Goal: Task Accomplishment & Management: Use online tool/utility

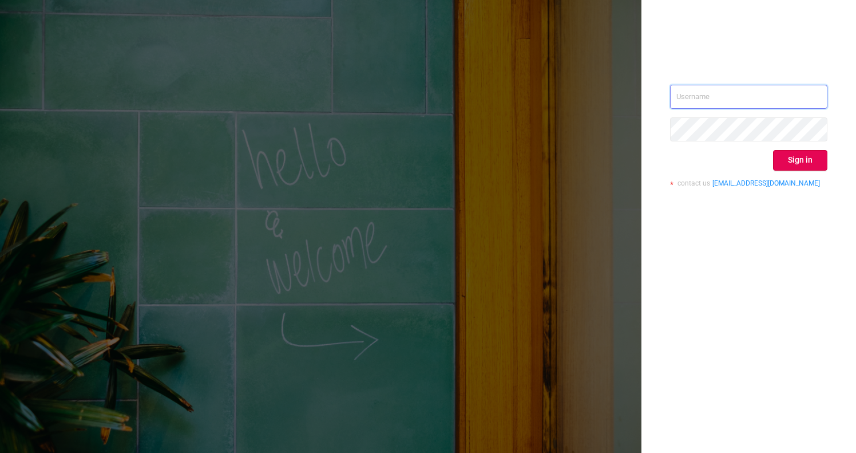
click at [724, 97] on input "text" at bounding box center [748, 97] width 157 height 24
type input "[EMAIL_ADDRESS][DOMAIN_NAME]"
drag, startPoint x: 801, startPoint y: 161, endPoint x: 793, endPoint y: 160, distance: 8.1
click at [801, 161] on button "Sign in" at bounding box center [800, 160] width 54 height 21
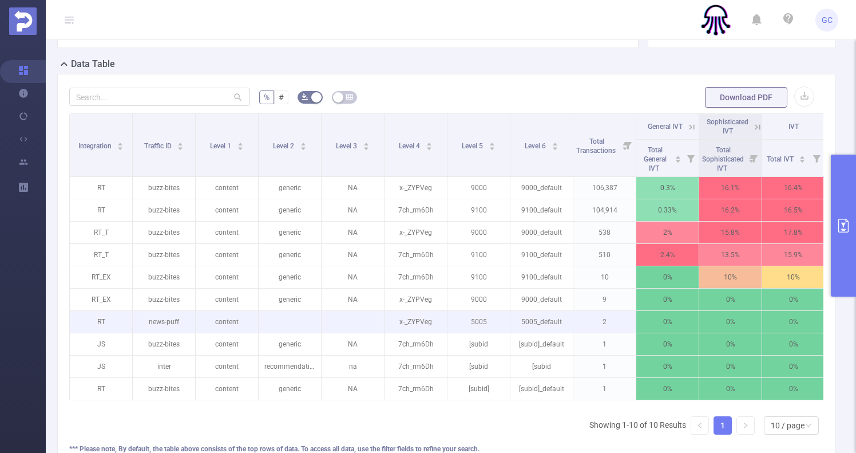
scroll to position [313, 0]
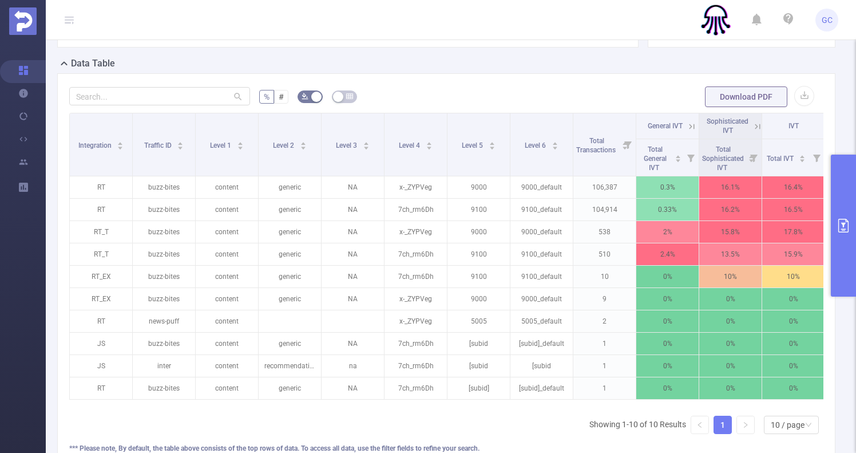
click at [836, 193] on button "primary" at bounding box center [843, 226] width 25 height 142
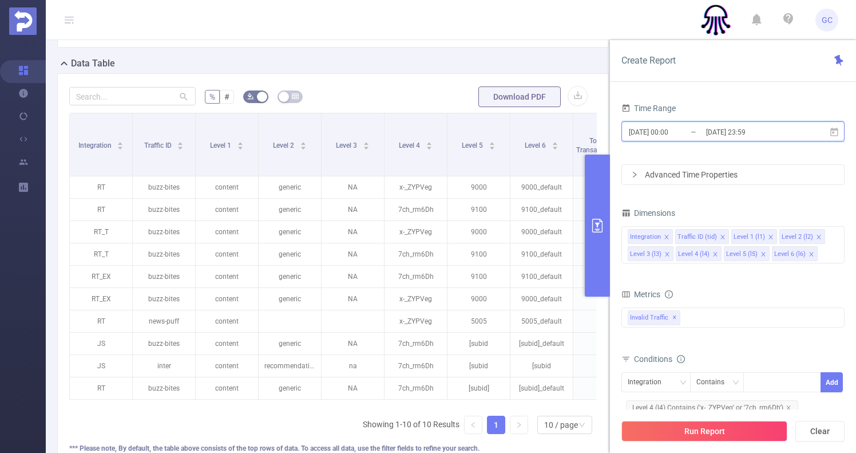
click at [841, 130] on span "[DATE] 00:00 _ [DATE] 23:59" at bounding box center [732, 131] width 223 height 20
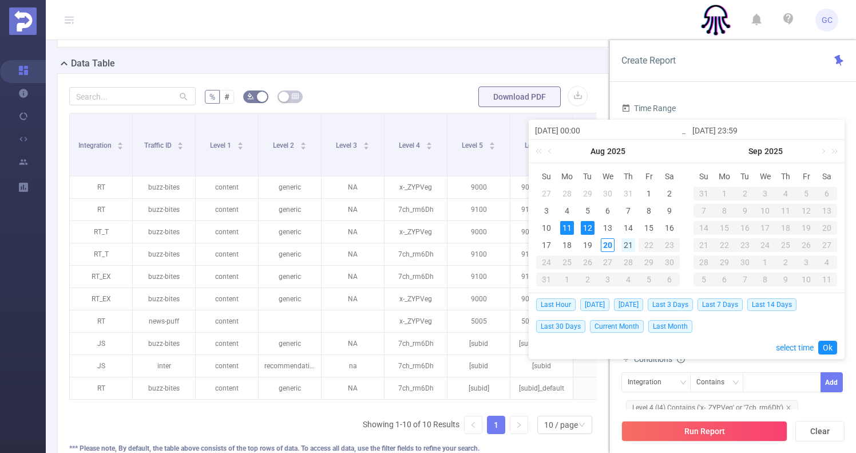
click at [627, 244] on div "21" at bounding box center [628, 245] width 14 height 14
click at [587, 246] on div "19" at bounding box center [588, 245] width 14 height 14
type input "[DATE] 00:00"
type input "[DATE] 07:00"
type input "[DATE] 00:00"
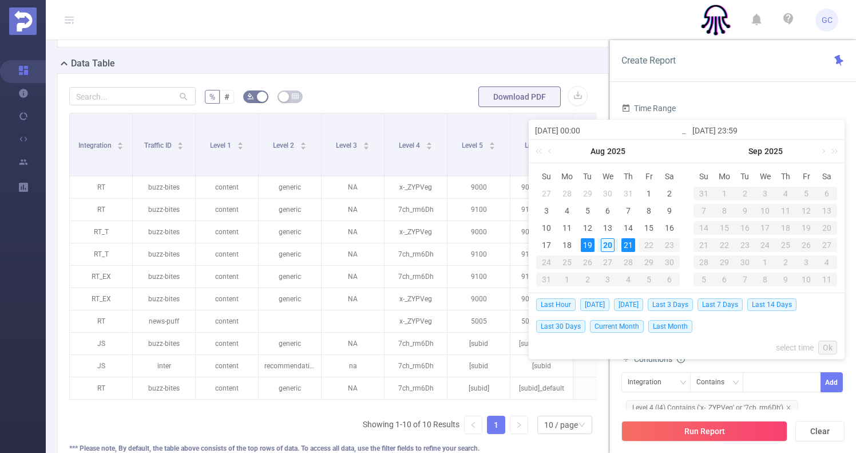
type input "[DATE] 07:00"
click at [627, 248] on div "21" at bounding box center [628, 245] width 14 height 14
click at [593, 248] on div "19" at bounding box center [588, 245] width 14 height 14
click at [585, 247] on div "19" at bounding box center [588, 245] width 14 height 14
drag, startPoint x: 624, startPoint y: 240, endPoint x: 597, endPoint y: 291, distance: 57.1
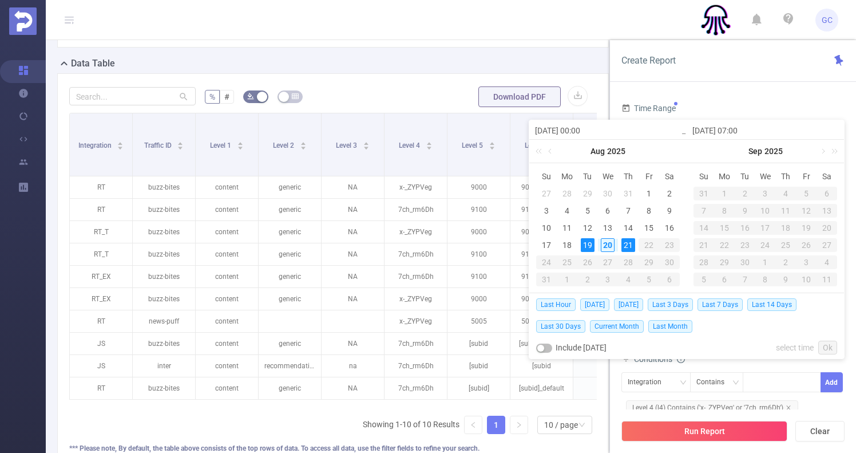
click at [624, 241] on div "21" at bounding box center [628, 245] width 14 height 14
click at [544, 350] on button "button" at bounding box center [544, 347] width 16 height 9
type input "[DATE] 23:59"
click at [569, 244] on div "18" at bounding box center [567, 245] width 14 height 14
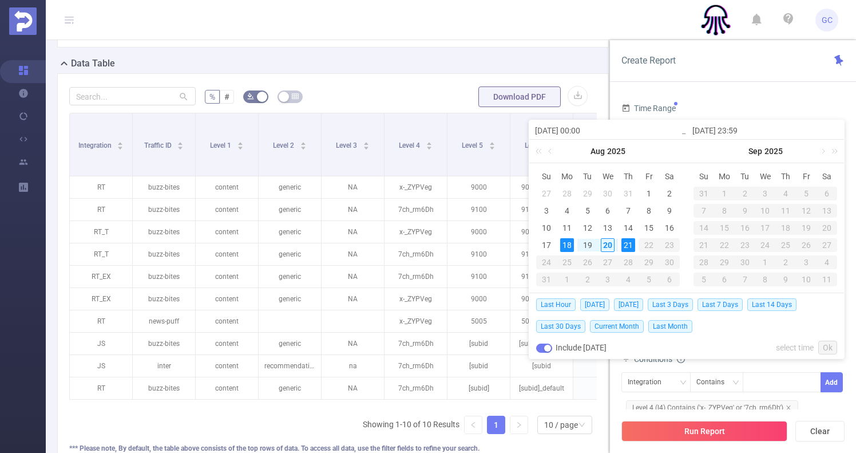
click at [625, 243] on div "21" at bounding box center [628, 245] width 14 height 14
type input "[DATE] 00:00"
type input "[DATE] 07:00"
type input "[DATE] 00:00"
type input "[DATE] 07:00"
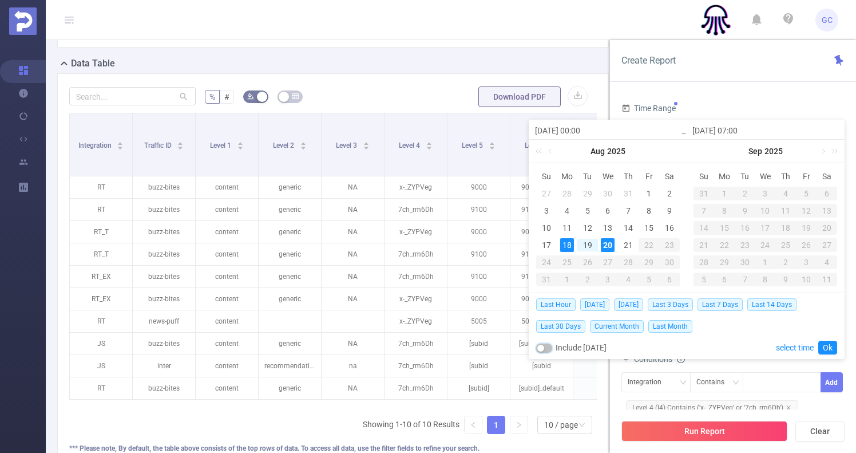
drag, startPoint x: 548, startPoint y: 350, endPoint x: 573, endPoint y: 349, distance: 25.2
click at [549, 350] on button "button" at bounding box center [544, 347] width 16 height 9
type input "[DATE] 23:59"
click at [830, 344] on link "Ok" at bounding box center [827, 347] width 19 height 14
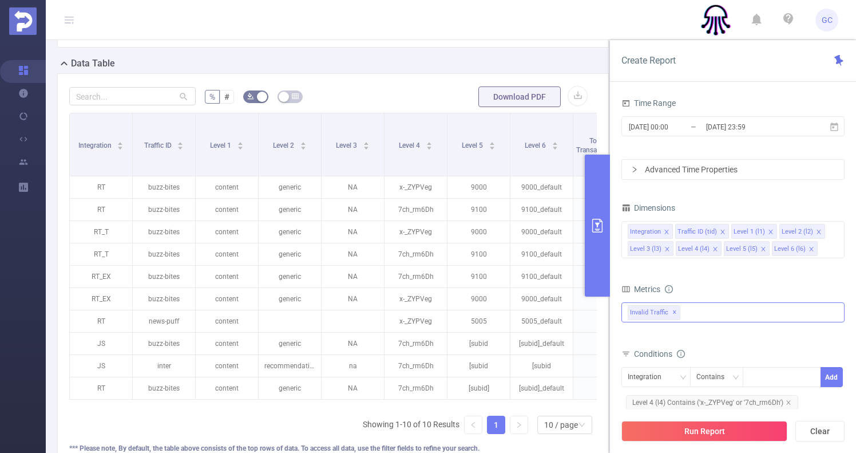
click at [687, 311] on div "Invalid Traffic ✕" at bounding box center [732, 312] width 223 height 20
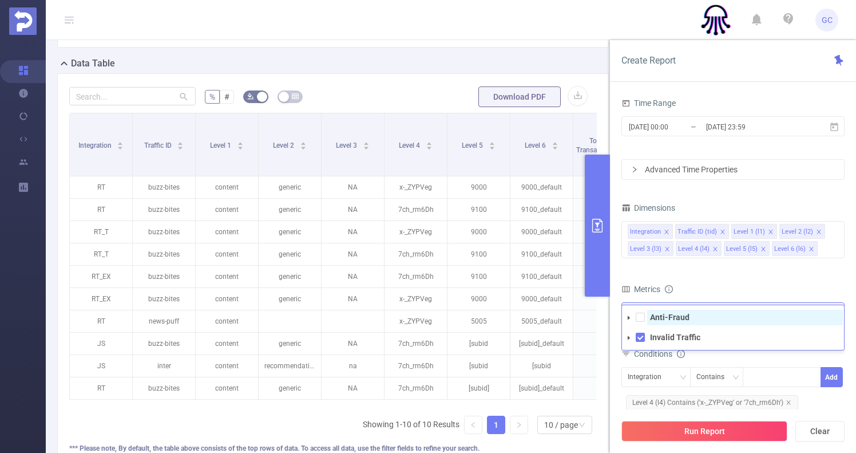
click at [673, 316] on strong "Anti-Fraud" at bounding box center [669, 316] width 39 height 9
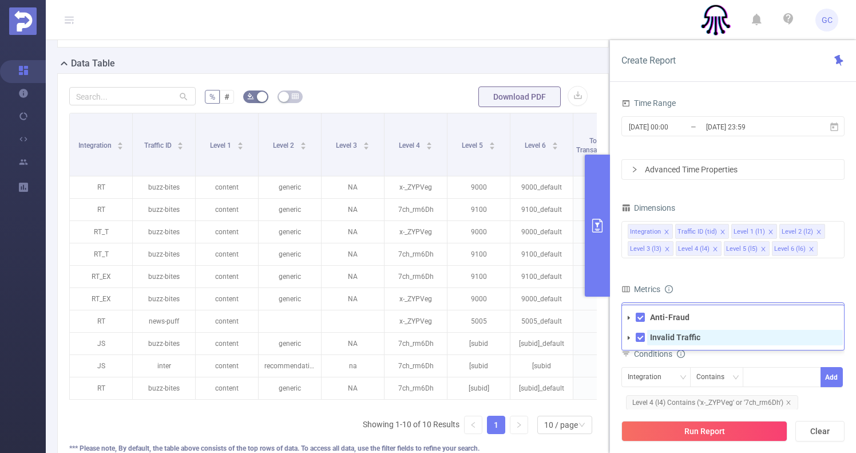
drag, startPoint x: 640, startPoint y: 337, endPoint x: 652, endPoint y: 338, distance: 12.1
click at [640, 337] on span at bounding box center [640, 336] width 9 height 9
click at [752, 276] on form "Dimensions Integration Traffic ID (tid) Level 1 (l1) Level 2 (l2) Level 3 (l3) …" at bounding box center [732, 345] width 223 height 291
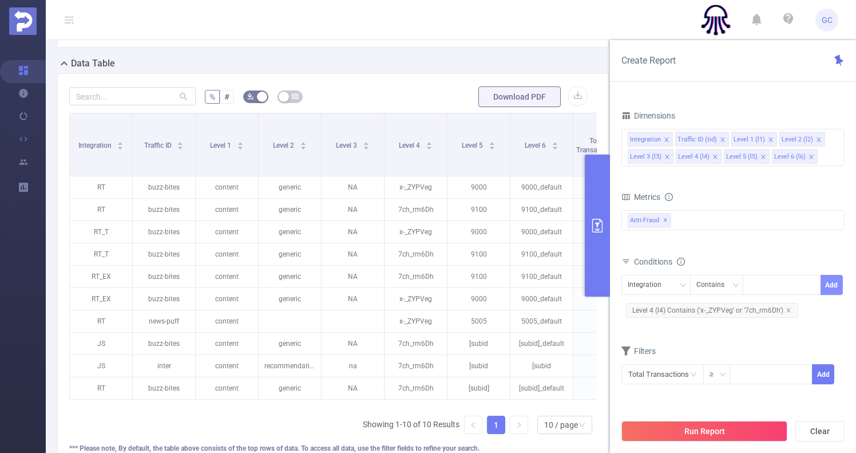
click at [827, 286] on button "Add" at bounding box center [832, 285] width 22 height 20
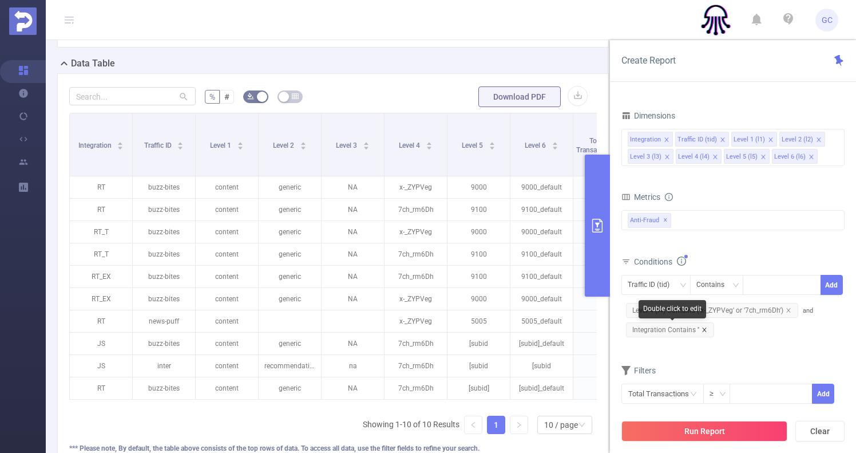
click at [702, 331] on icon "icon: close" at bounding box center [705, 330] width 6 height 6
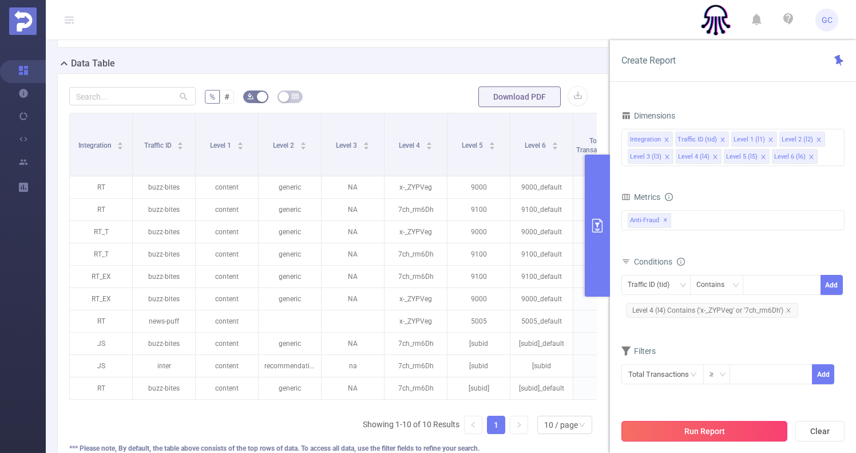
click at [694, 429] on button "Run Report" at bounding box center [704, 431] width 166 height 21
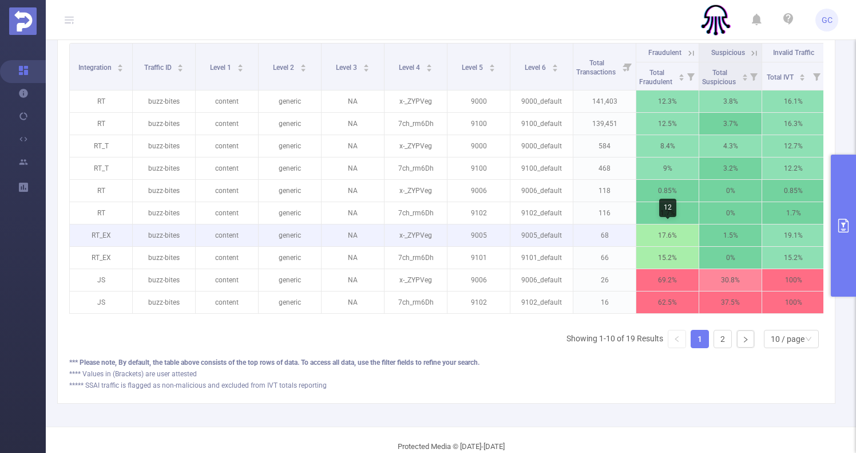
scroll to position [0, 4]
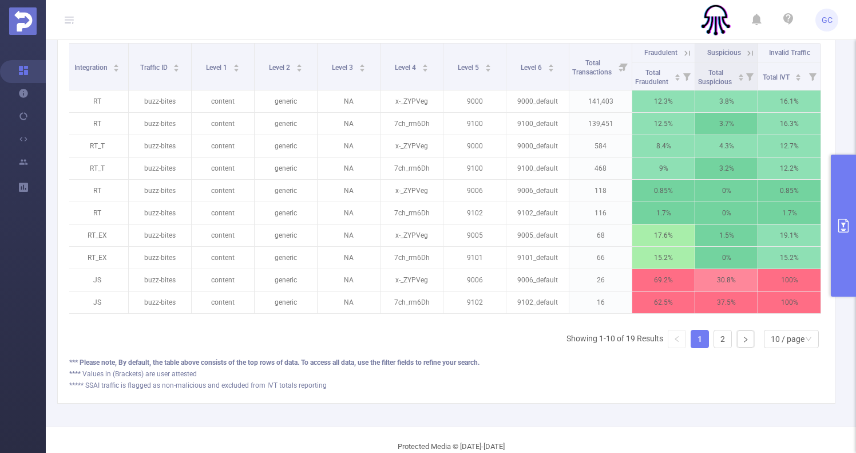
click at [690, 58] on th "Fraudulent" at bounding box center [663, 52] width 63 height 19
click at [689, 55] on icon at bounding box center [687, 53] width 10 height 10
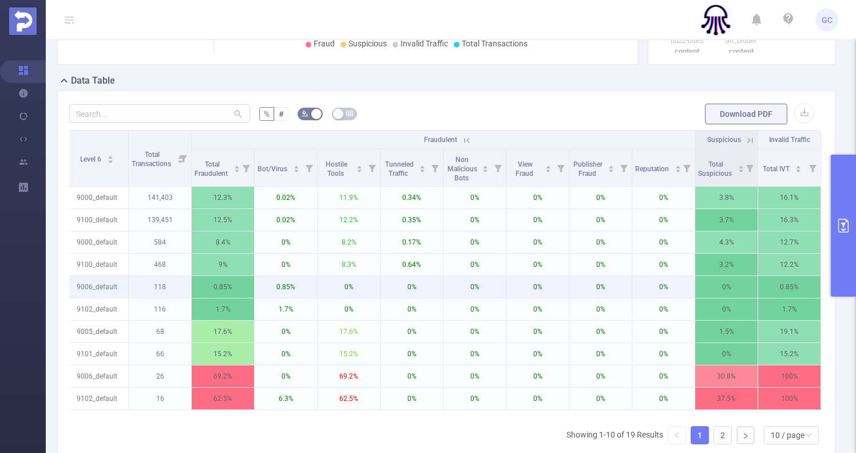
scroll to position [295, 0]
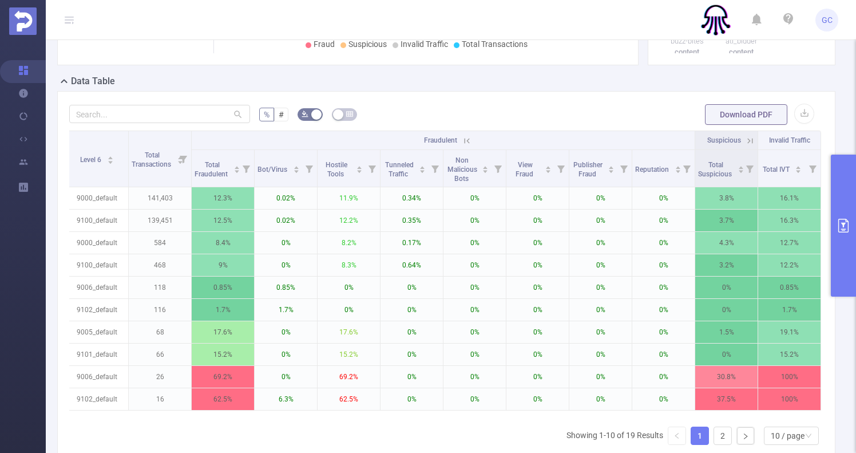
click at [843, 224] on icon "primary" at bounding box center [843, 226] width 10 height 14
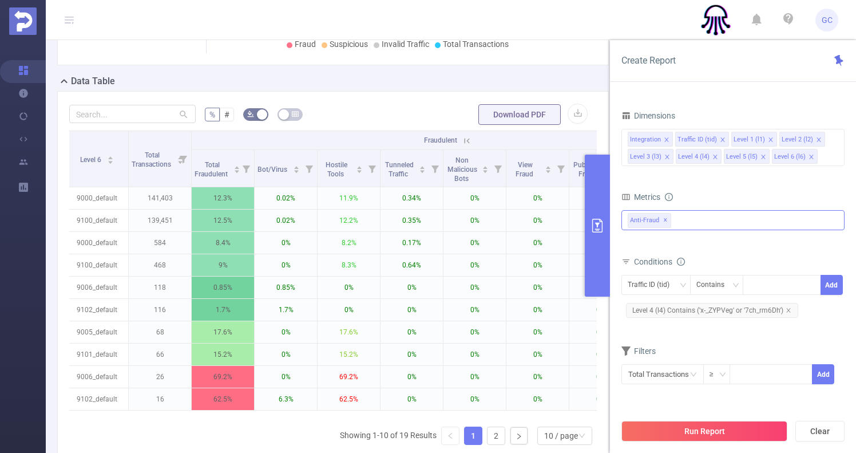
click at [664, 220] on span "✕" at bounding box center [665, 220] width 5 height 14
click at [662, 223] on div "Anti-Fraud Invalid Traffic" at bounding box center [732, 221] width 223 height 18
click at [640, 248] on span at bounding box center [640, 246] width 9 height 9
click at [697, 431] on button "Run Report" at bounding box center [704, 431] width 166 height 21
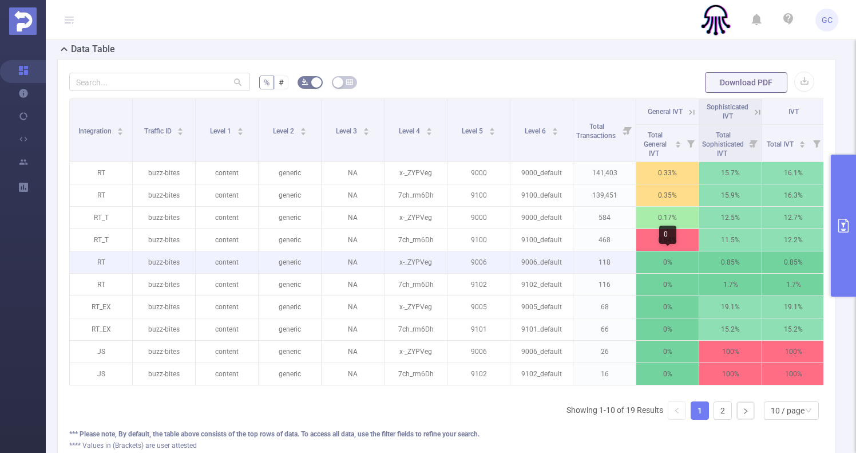
scroll to position [0, 4]
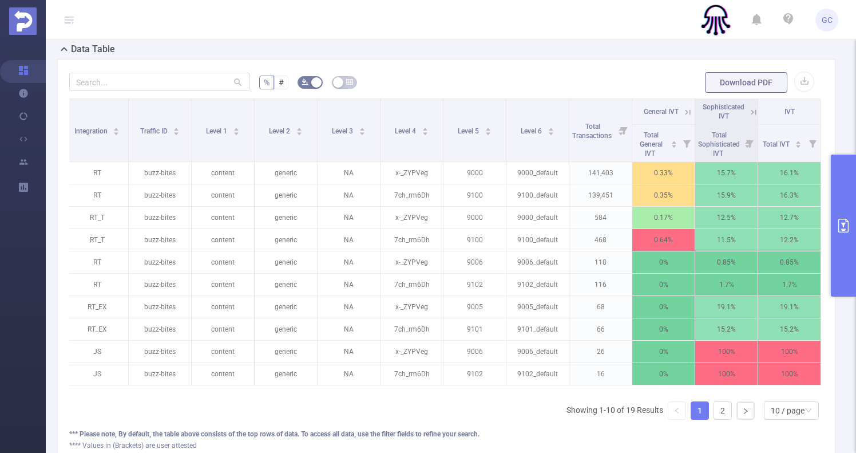
click at [842, 227] on icon "primary" at bounding box center [844, 226] width 14 height 14
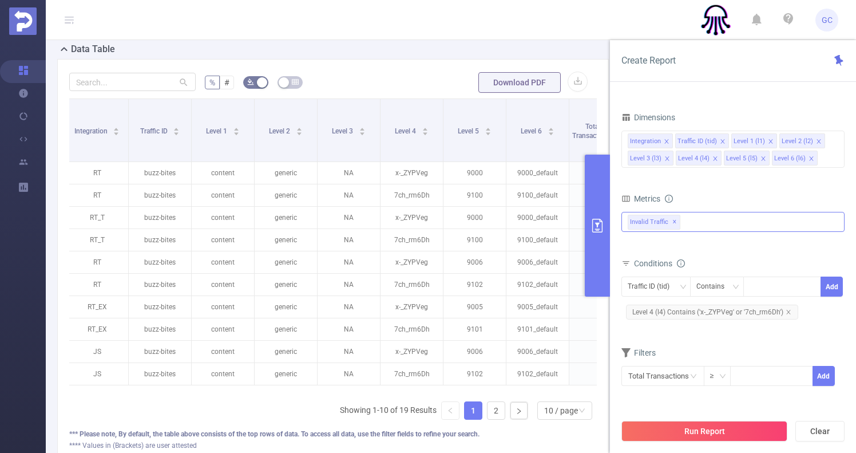
click at [676, 221] on span "Invalid Traffic ✕" at bounding box center [654, 222] width 53 height 15
click at [640, 248] on span at bounding box center [640, 246] width 9 height 9
click at [640, 229] on span at bounding box center [640, 226] width 9 height 9
click at [628, 231] on span at bounding box center [629, 227] width 14 height 14
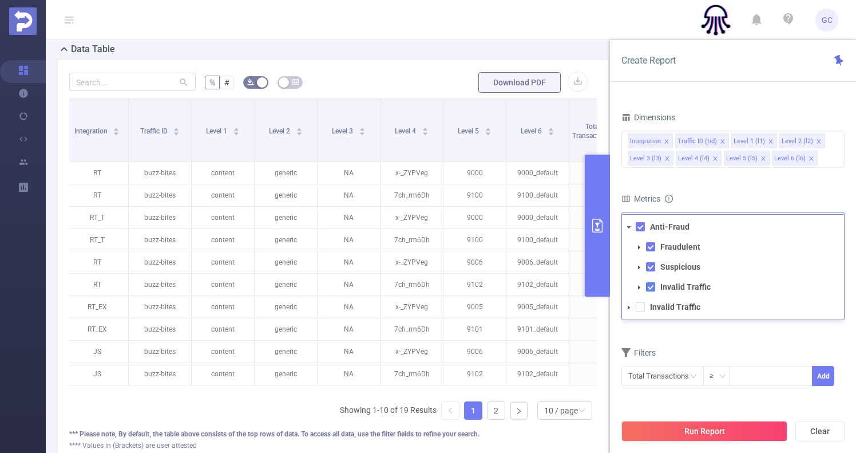
click at [651, 287] on span at bounding box center [650, 286] width 9 height 9
click at [640, 286] on icon "icon: caret-down" at bounding box center [639, 287] width 6 height 6
click at [652, 269] on span at bounding box center [650, 266] width 9 height 9
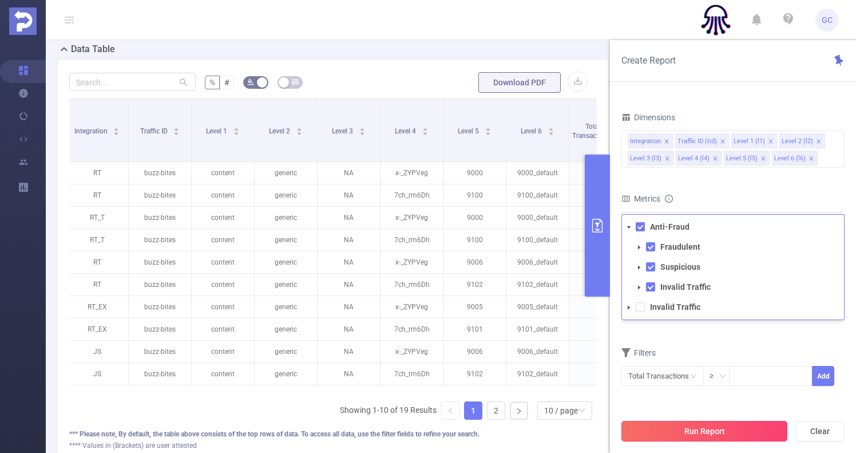
click at [696, 429] on button "Run Report" at bounding box center [704, 431] width 166 height 21
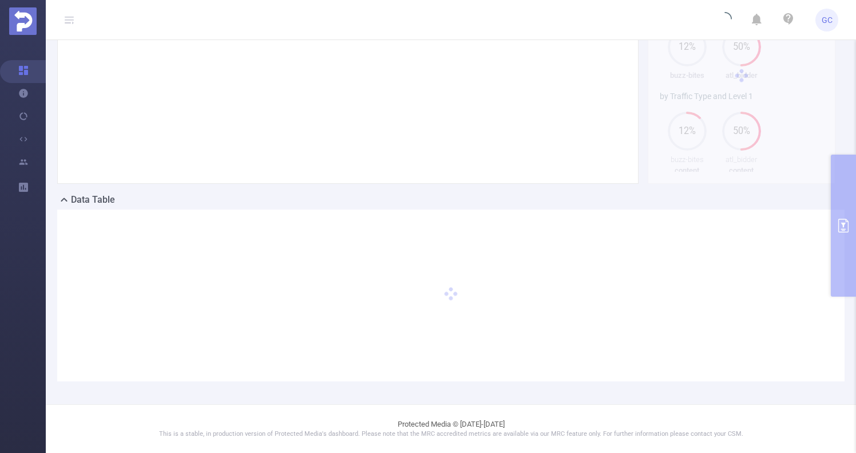
scroll to position [176, 0]
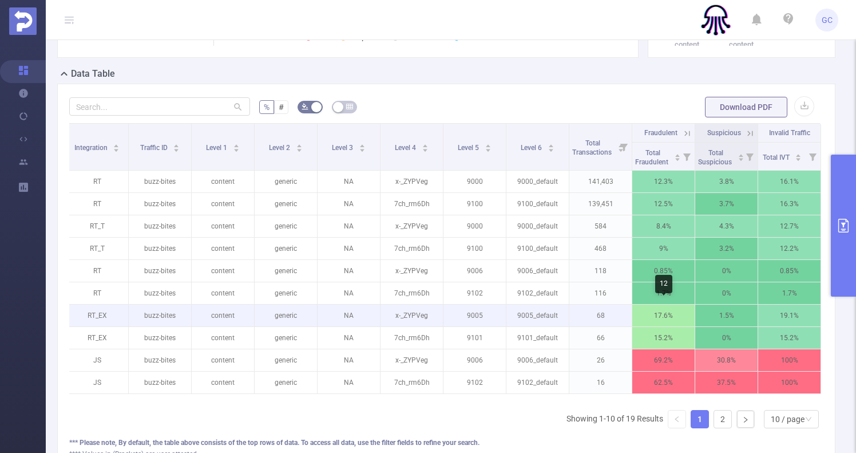
scroll to position [300, 0]
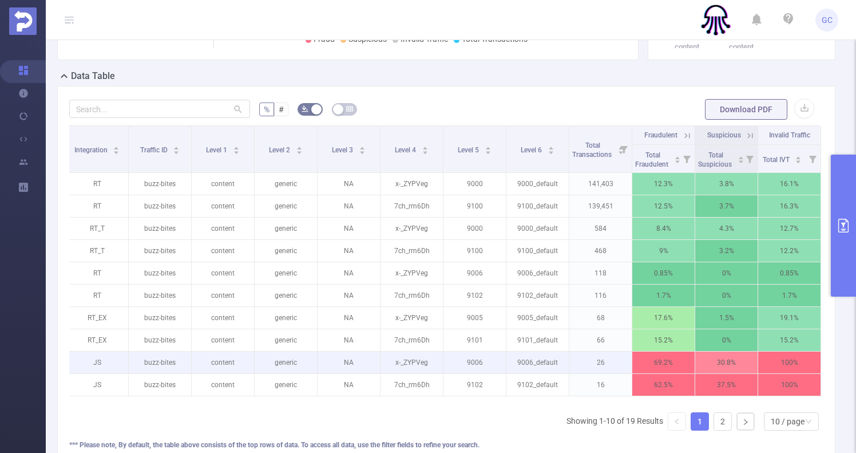
click at [596, 362] on p "26" at bounding box center [600, 362] width 62 height 22
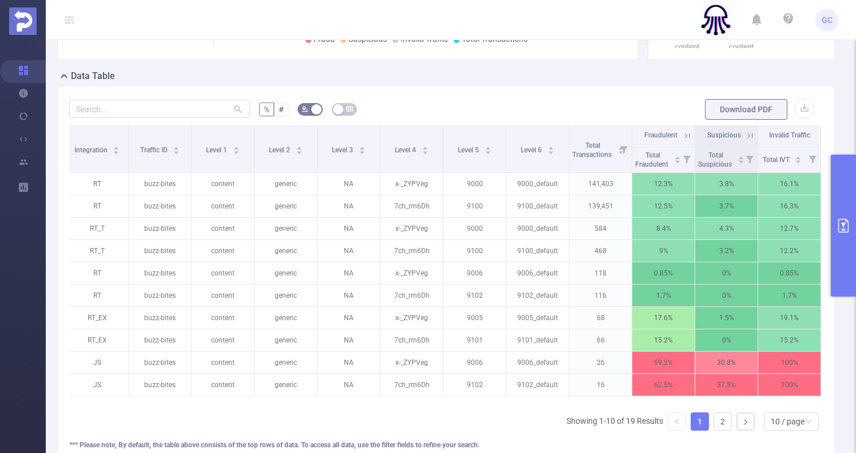
click at [600, 398] on div "Integration Traffic ID Level 1 Level 2 Level 3 Level 4 Level 5 Level 6 Total Tr…" at bounding box center [446, 264] width 754 height 278
